Goal: Transaction & Acquisition: Book appointment/travel/reservation

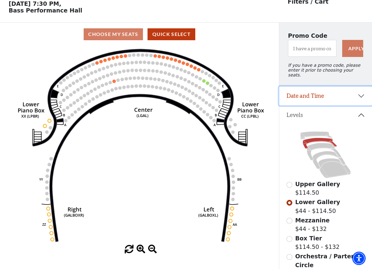
click at [364, 94] on button "Date and Time" at bounding box center [326, 95] width 93 height 19
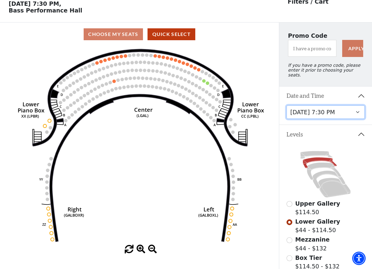
click at [358, 112] on select "[DATE] 7:30 PM [DATE] 7:30 PM [DATE] 7:30 PM [DATE] 7:30 PM [DATE] 1:30 PM [DAT…" at bounding box center [326, 112] width 78 height 14
click at [287, 105] on select "[DATE] 7:30 PM [DATE] 7:30 PM [DATE] 7:30 PM [DATE] 7:30 PM [DATE] 1:30 PM [DAT…" at bounding box center [326, 112] width 78 height 14
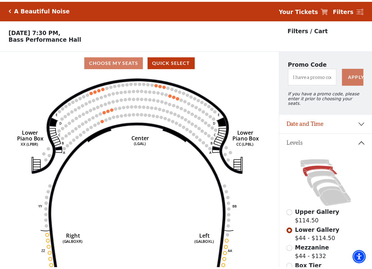
scroll to position [28, 0]
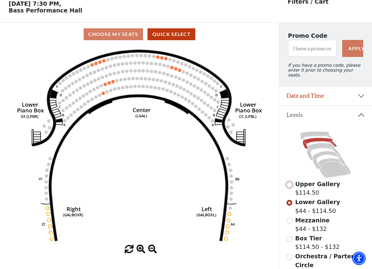
click at [289, 183] on input "Upper Gallery$114.50\a" at bounding box center [290, 185] width 6 height 6
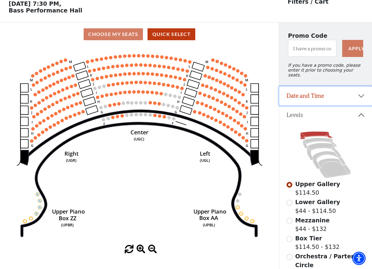
click at [362, 93] on button "Date and Time" at bounding box center [326, 95] width 93 height 19
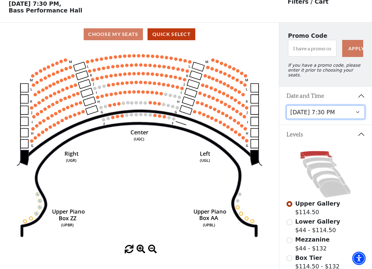
click at [342, 113] on select "[DATE] 7:30 PM [DATE] 7:30 PM [DATE] 7:30 PM [DATE] 7:30 PM [DATE] 1:30 PM [DAT…" at bounding box center [326, 112] width 78 height 14
click at [287, 105] on select "[DATE] 7:30 PM [DATE] 7:30 PM [DATE] 7:30 PM [DATE] 7:30 PM [DATE] 1:30 PM [DAT…" at bounding box center [326, 112] width 78 height 14
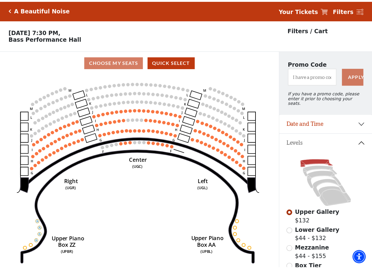
scroll to position [28, 0]
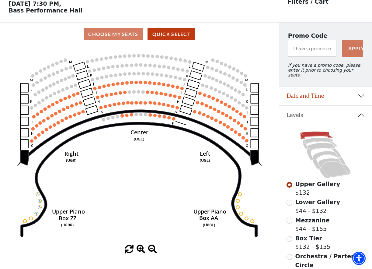
click at [302, 201] on span "Lower Gallery" at bounding box center [318, 202] width 45 height 7
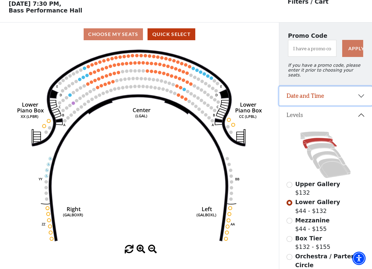
click at [361, 95] on button "Date and Time" at bounding box center [326, 95] width 93 height 19
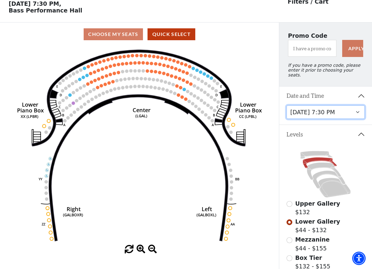
click at [348, 114] on select "[DATE] 7:30 PM [DATE] 7:30 PM [DATE] 7:30 PM [DATE] 7:30 PM [DATE] 1:30 PM [DAT…" at bounding box center [326, 112] width 78 height 14
click at [287, 105] on select "[DATE] 7:30 PM [DATE] 7:30 PM [DATE] 7:30 PM [DATE] 7:30 PM [DATE] 1:30 PM [DAT…" at bounding box center [326, 112] width 78 height 14
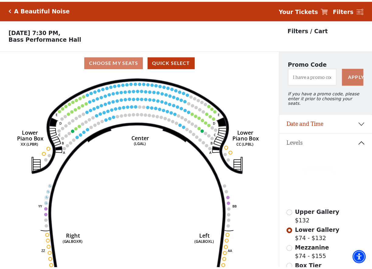
scroll to position [28, 0]
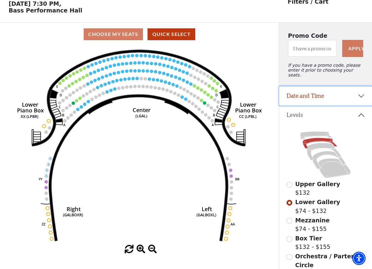
click at [364, 94] on button "Date and Time" at bounding box center [326, 95] width 93 height 19
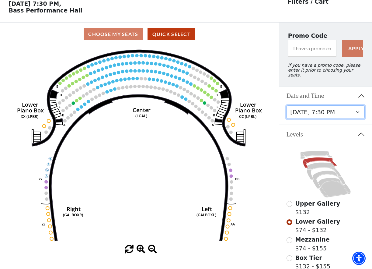
click at [339, 109] on select "[DATE] 7:30 PM [DATE] 7:30 PM [DATE] 7:30 PM [DATE] 7:30 PM [DATE] 1:30 PM [DAT…" at bounding box center [326, 112] width 78 height 14
click at [287, 105] on select "[DATE] 7:30 PM [DATE] 7:30 PM [DATE] 7:30 PM [DATE] 7:30 PM [DATE] 1:30 PM [DAT…" at bounding box center [326, 112] width 78 height 14
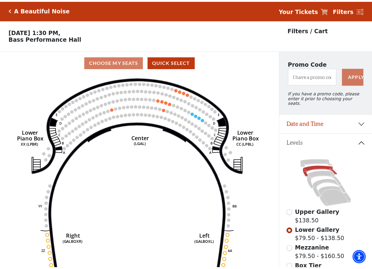
scroll to position [28, 0]
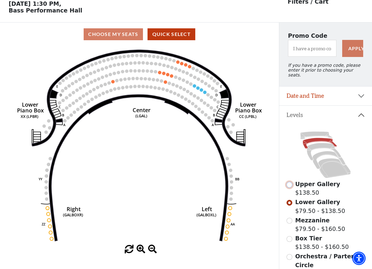
click at [291, 182] on input "Upper Gallery$138.50\a" at bounding box center [290, 185] width 6 height 6
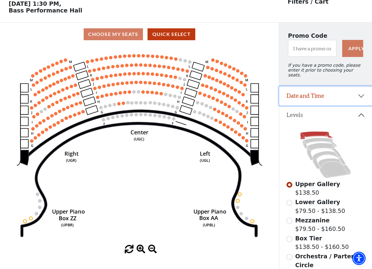
click at [362, 93] on button "Date and Time" at bounding box center [326, 95] width 93 height 19
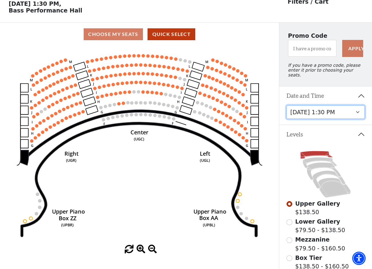
click at [359, 112] on select "[DATE] 7:30 PM [DATE] 7:30 PM [DATE] 7:30 PM [DATE] 7:30 PM [DATE] 1:30 PM [DAT…" at bounding box center [326, 112] width 78 height 14
click at [287, 105] on select "[DATE] 7:30 PM [DATE] 7:30 PM [DATE] 7:30 PM [DATE] 7:30 PM [DATE] 1:30 PM [DAT…" at bounding box center [326, 112] width 78 height 14
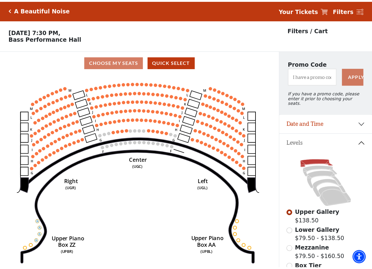
scroll to position [28, 0]
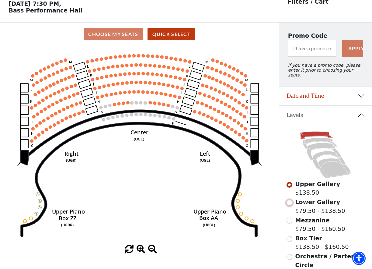
click at [291, 202] on input "Lower Gallery$79.50 - $138.50\a" at bounding box center [290, 203] width 6 height 6
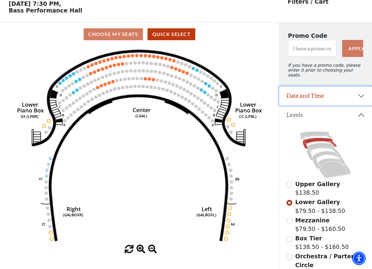
click at [362, 96] on button "Date and Time" at bounding box center [326, 95] width 93 height 19
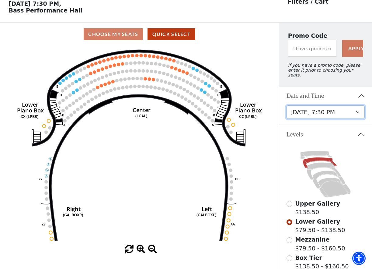
click at [354, 113] on select "[DATE] 7:30 PM [DATE] 7:30 PM [DATE] 7:30 PM [DATE] 7:30 PM [DATE] 1:30 PM [DAT…" at bounding box center [326, 112] width 78 height 14
click at [287, 105] on select "[DATE] 7:30 PM [DATE] 7:30 PM [DATE] 7:30 PM [DATE] 7:30 PM [DATE] 1:30 PM [DAT…" at bounding box center [326, 112] width 78 height 14
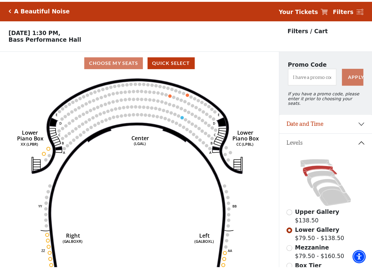
scroll to position [28, 0]
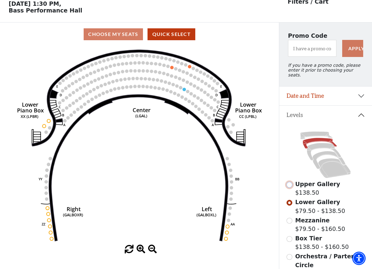
click at [290, 184] on input "Upper Gallery$138.50\a" at bounding box center [290, 185] width 6 height 6
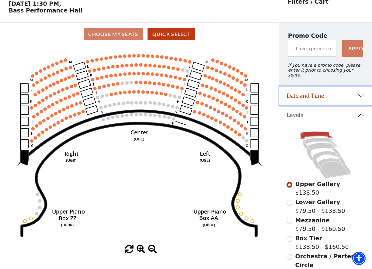
click at [361, 95] on button "Date and Time" at bounding box center [326, 95] width 93 height 19
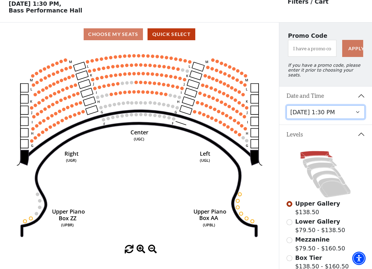
click at [354, 113] on select "[DATE] 7:30 PM [DATE] 7:30 PM [DATE] 7:30 PM [DATE] 7:30 PM [DATE] 1:30 PM [DAT…" at bounding box center [326, 112] width 78 height 14
click at [287, 105] on select "[DATE] 7:30 PM [DATE] 7:30 PM [DATE] 7:30 PM [DATE] 7:30 PM [DATE] 1:30 PM [DAT…" at bounding box center [326, 112] width 78 height 14
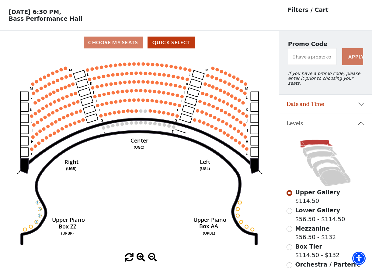
scroll to position [28, 0]
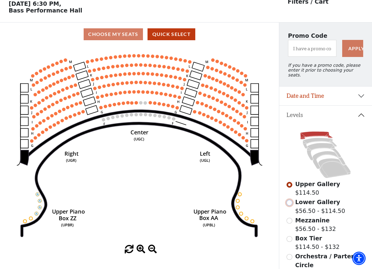
click at [290, 203] on input "Lower Gallery$56.50 - $114.50\a" at bounding box center [290, 203] width 6 height 6
